Goal: Use online tool/utility: Utilize a website feature to perform a specific function

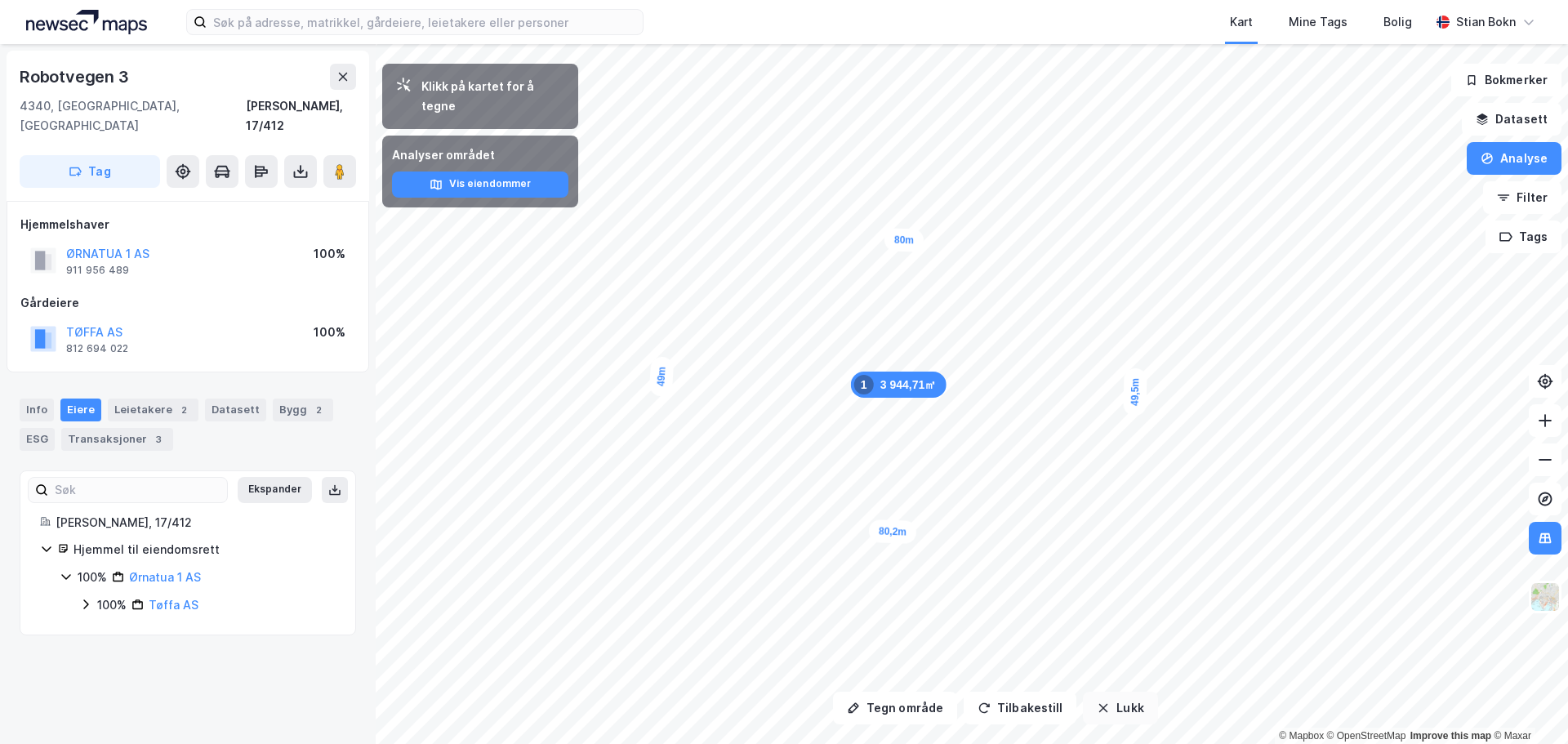
click at [1114, 717] on button "Lukk" at bounding box center [1120, 708] width 74 height 33
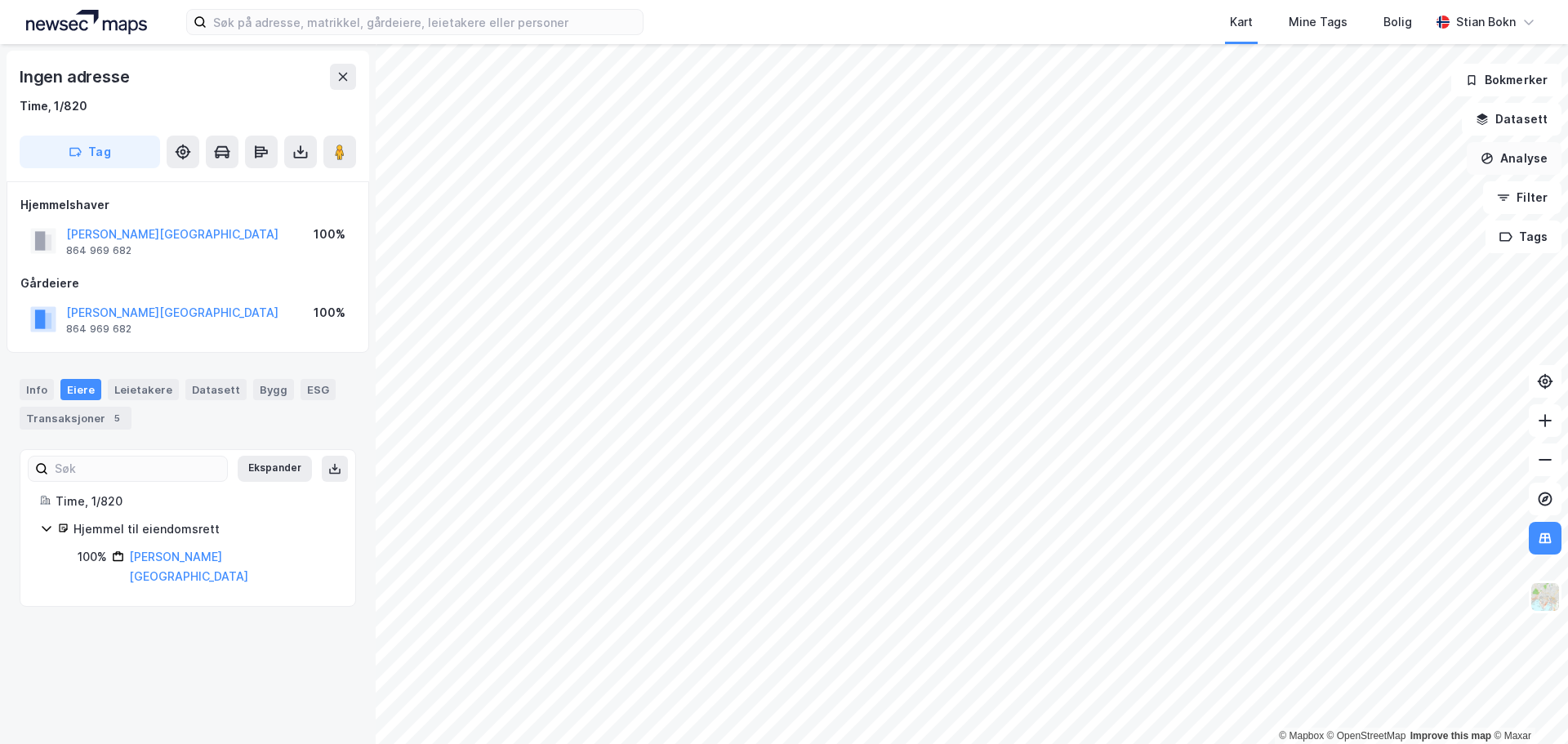
click at [1518, 151] on button "Analyse" at bounding box center [1514, 159] width 95 height 33
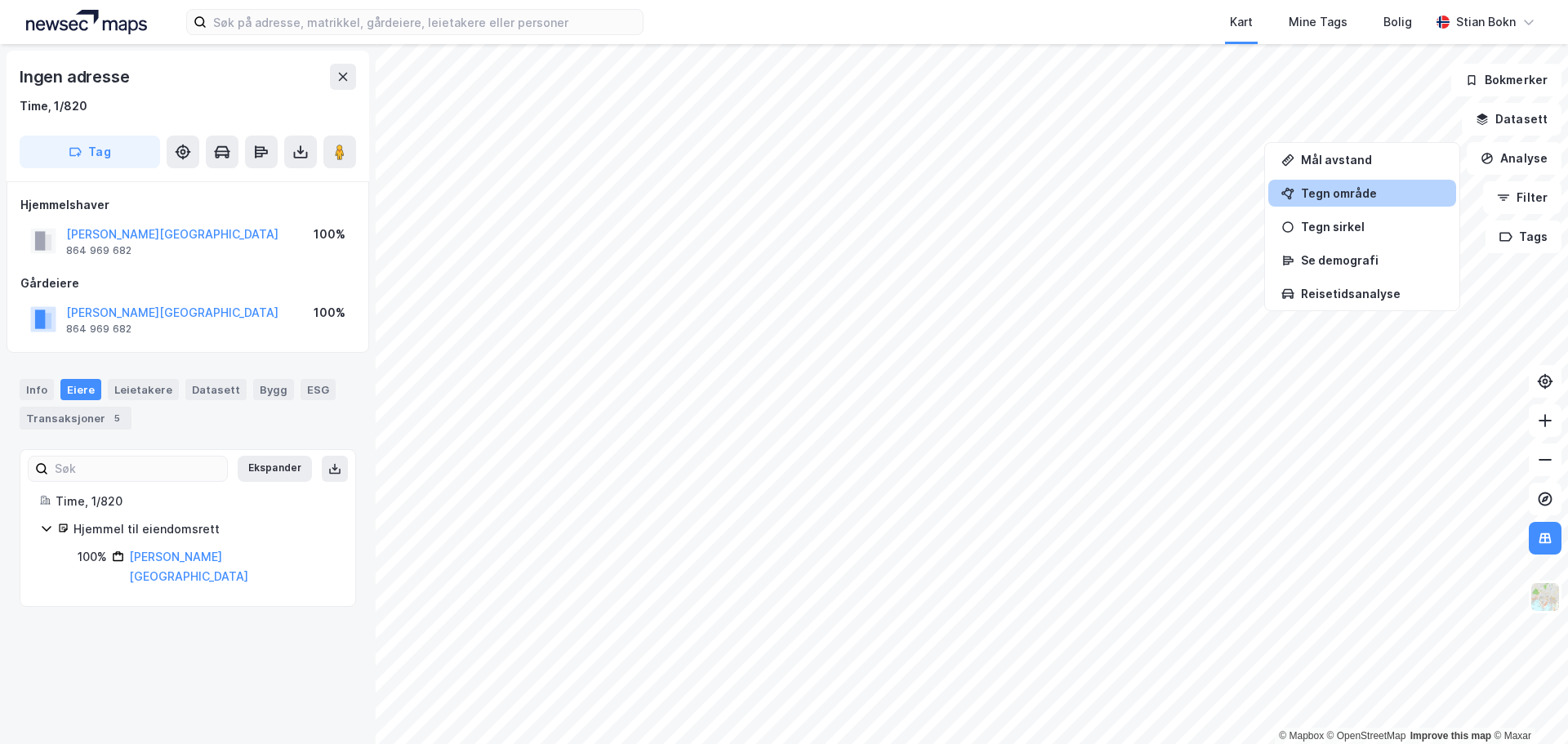
click at [1358, 199] on div "Tegn område" at bounding box center [1372, 193] width 142 height 14
